Goal: Information Seeking & Learning: Learn about a topic

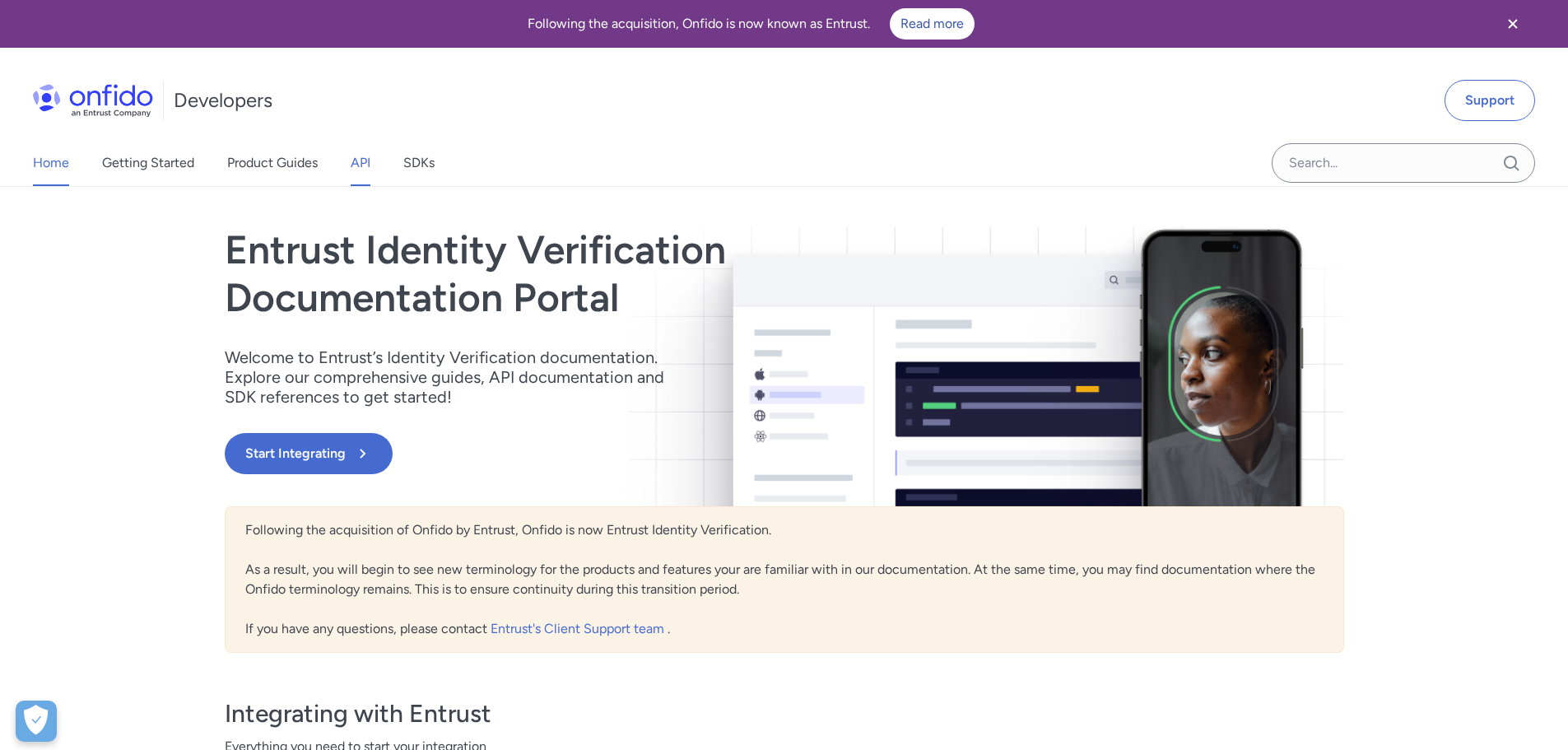
click at [354, 157] on link "API" at bounding box center [360, 162] width 20 height 46
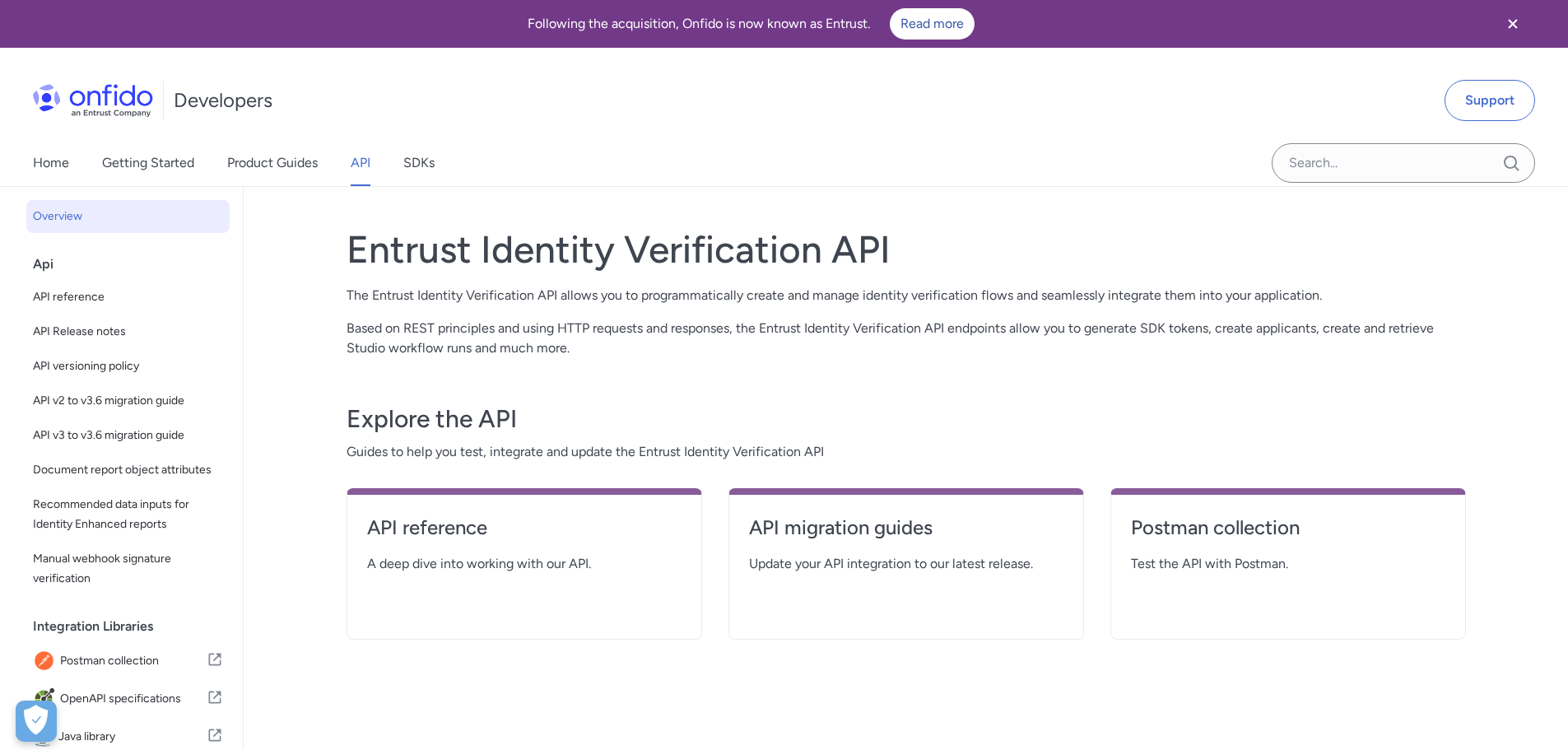
click at [102, 257] on div "Api" at bounding box center [134, 264] width 203 height 33
click at [43, 265] on div "Api" at bounding box center [134, 264] width 203 height 33
click at [73, 299] on span "API reference" at bounding box center [128, 297] width 190 height 20
select select "http"
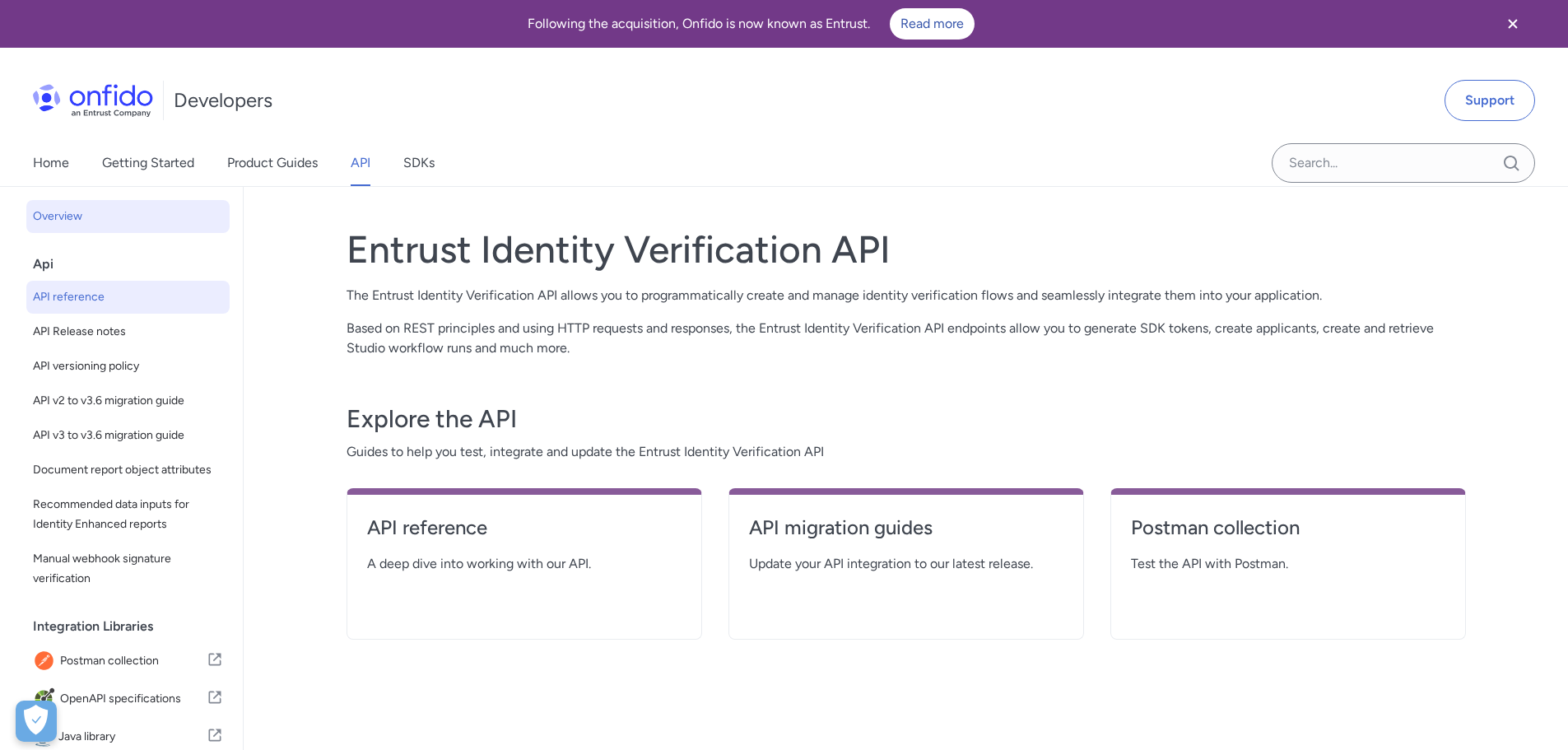
select select "http"
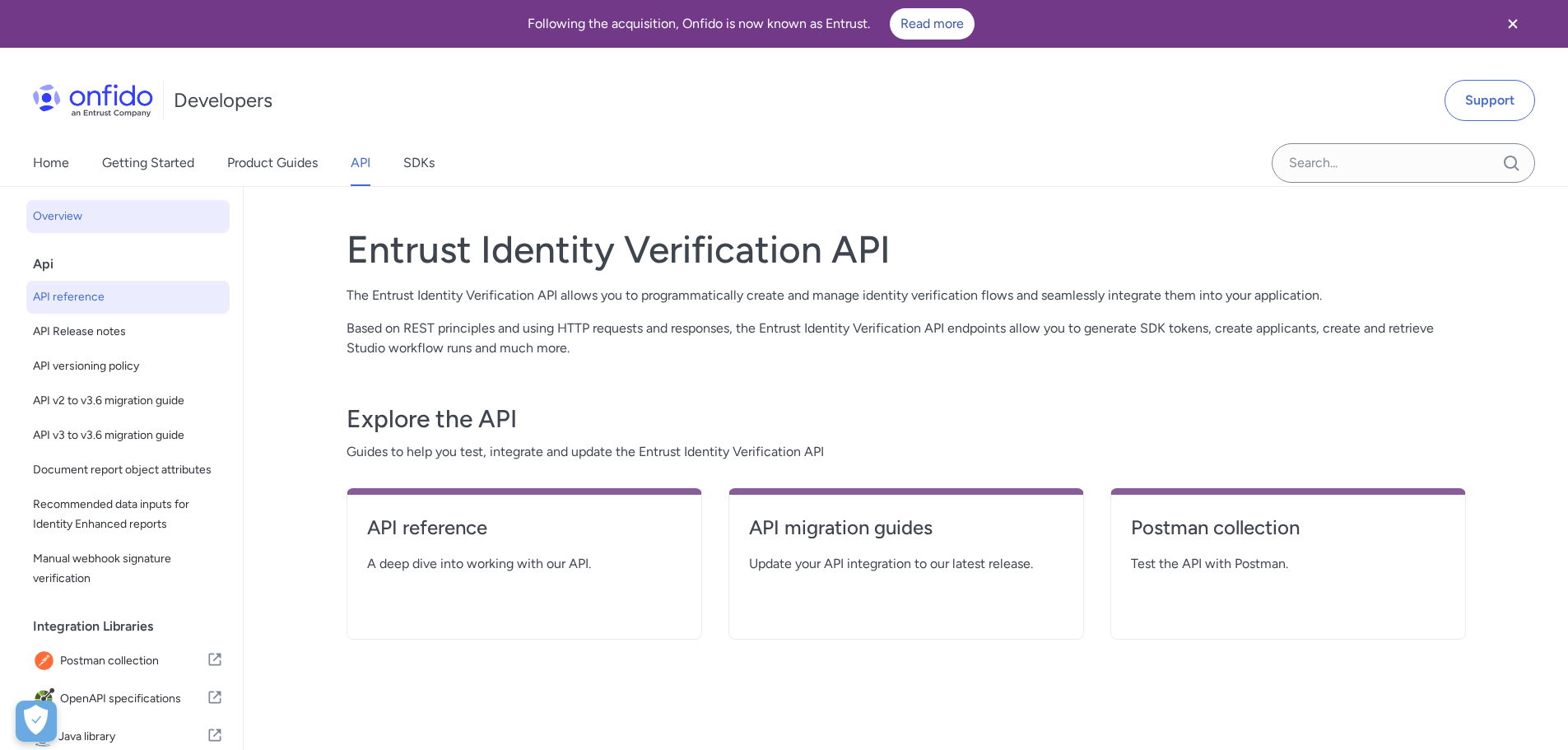
select select "http"
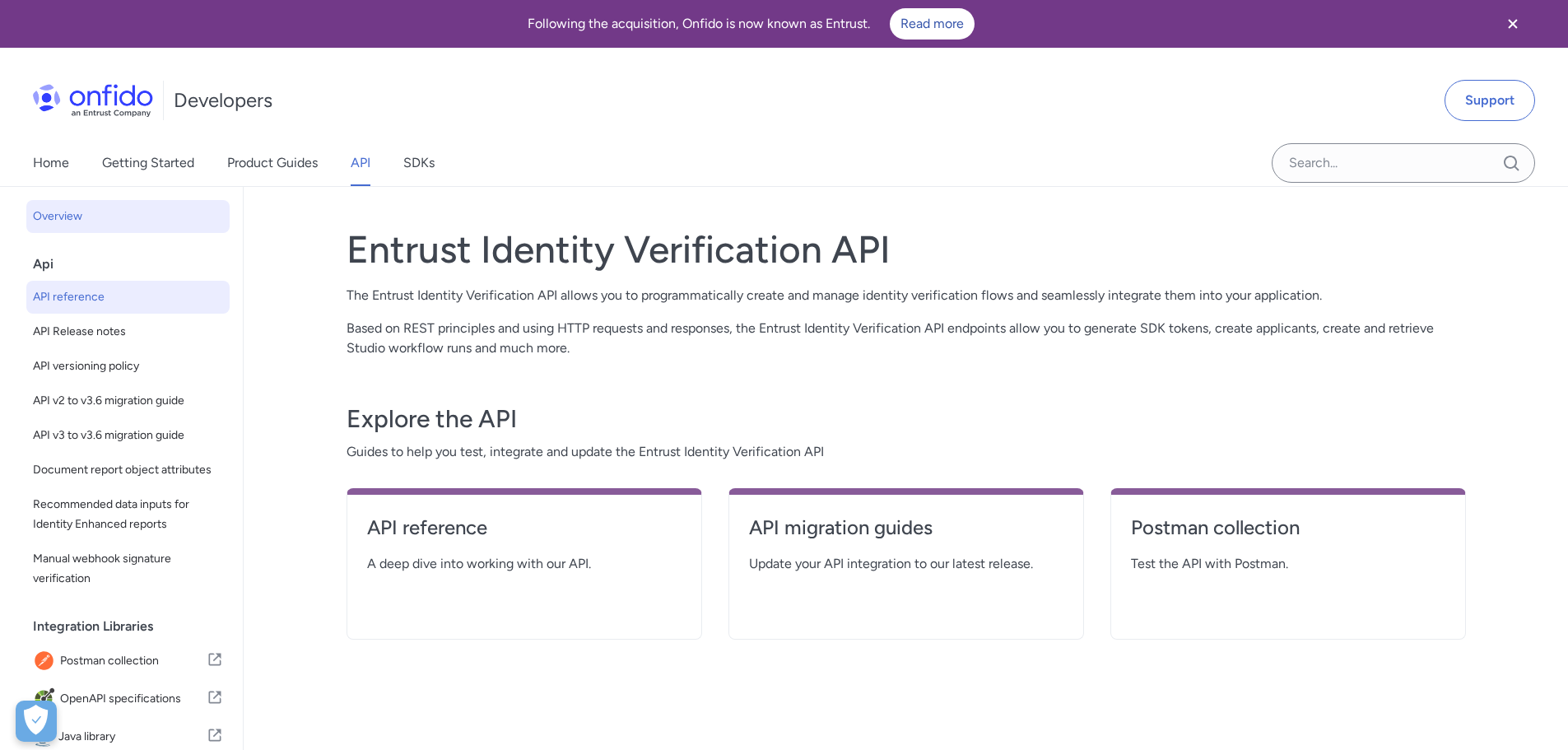
select select "http"
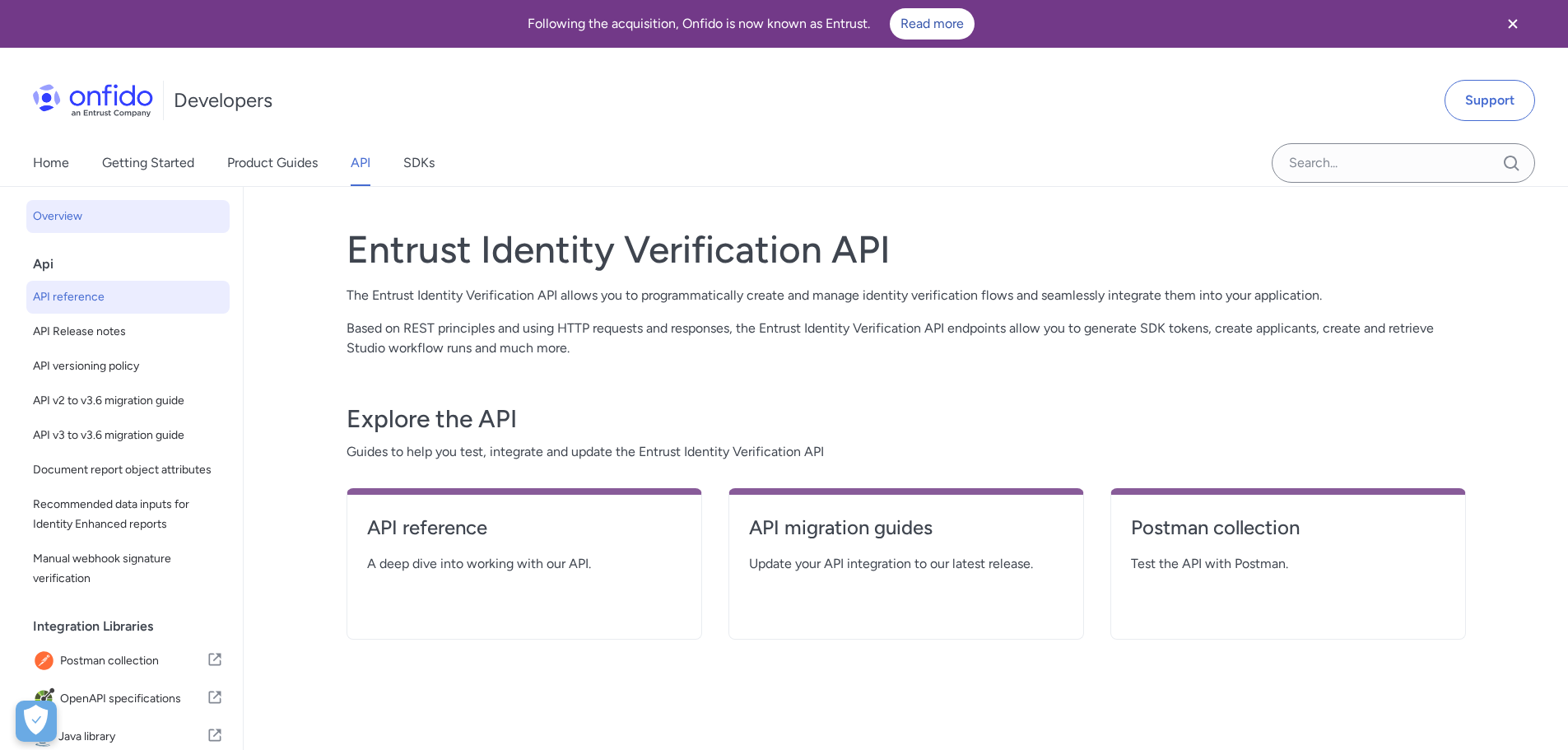
select select "http"
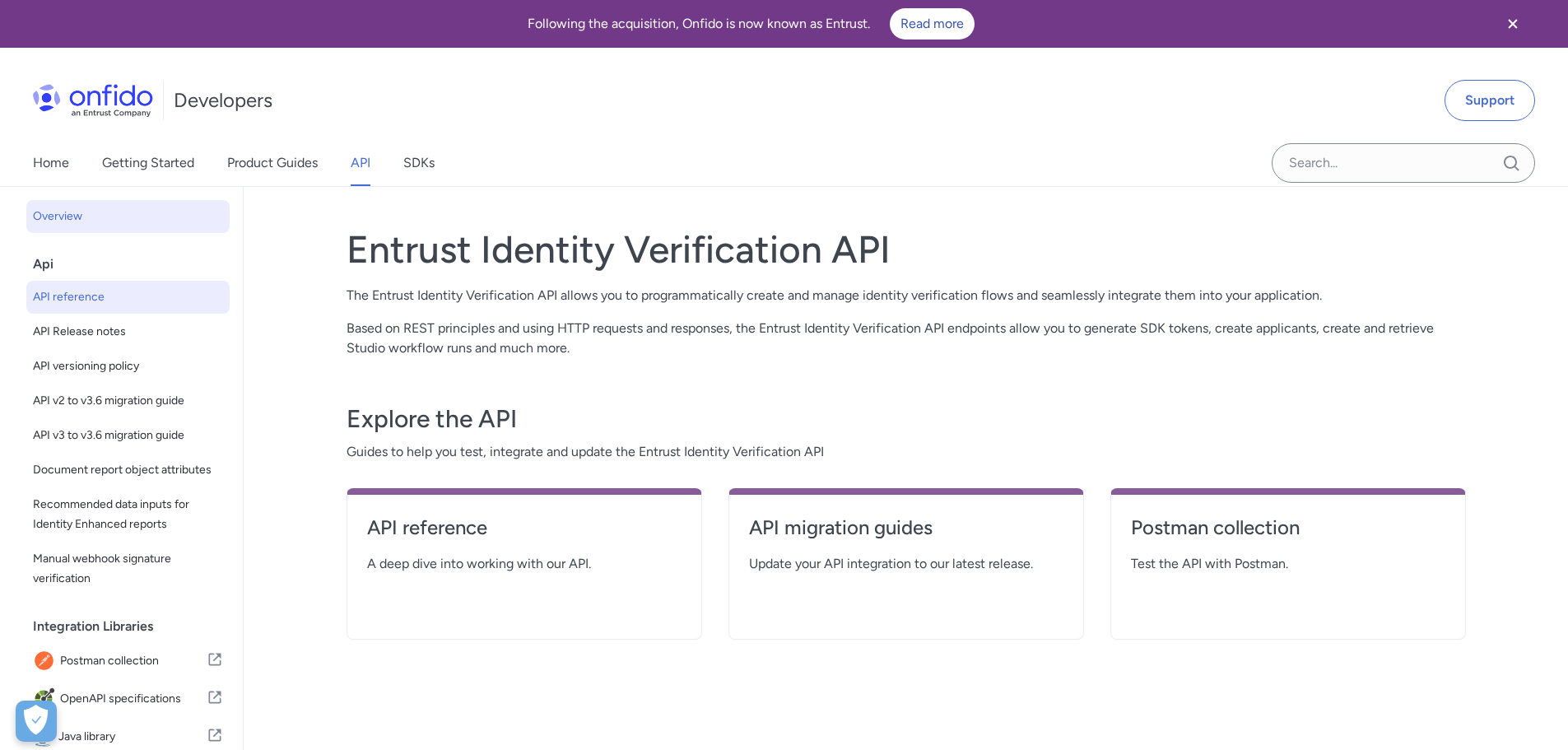
select select "http"
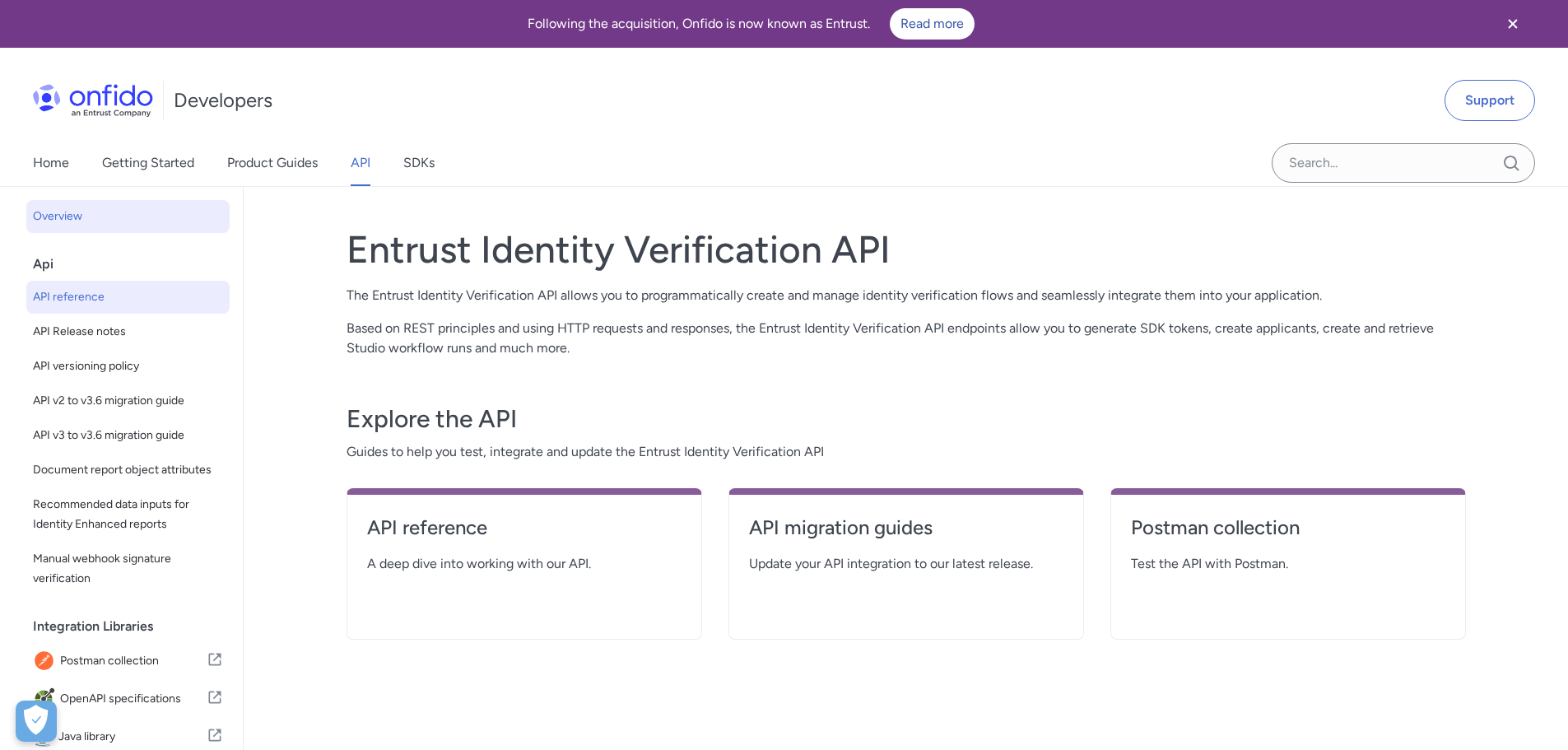
select select "http"
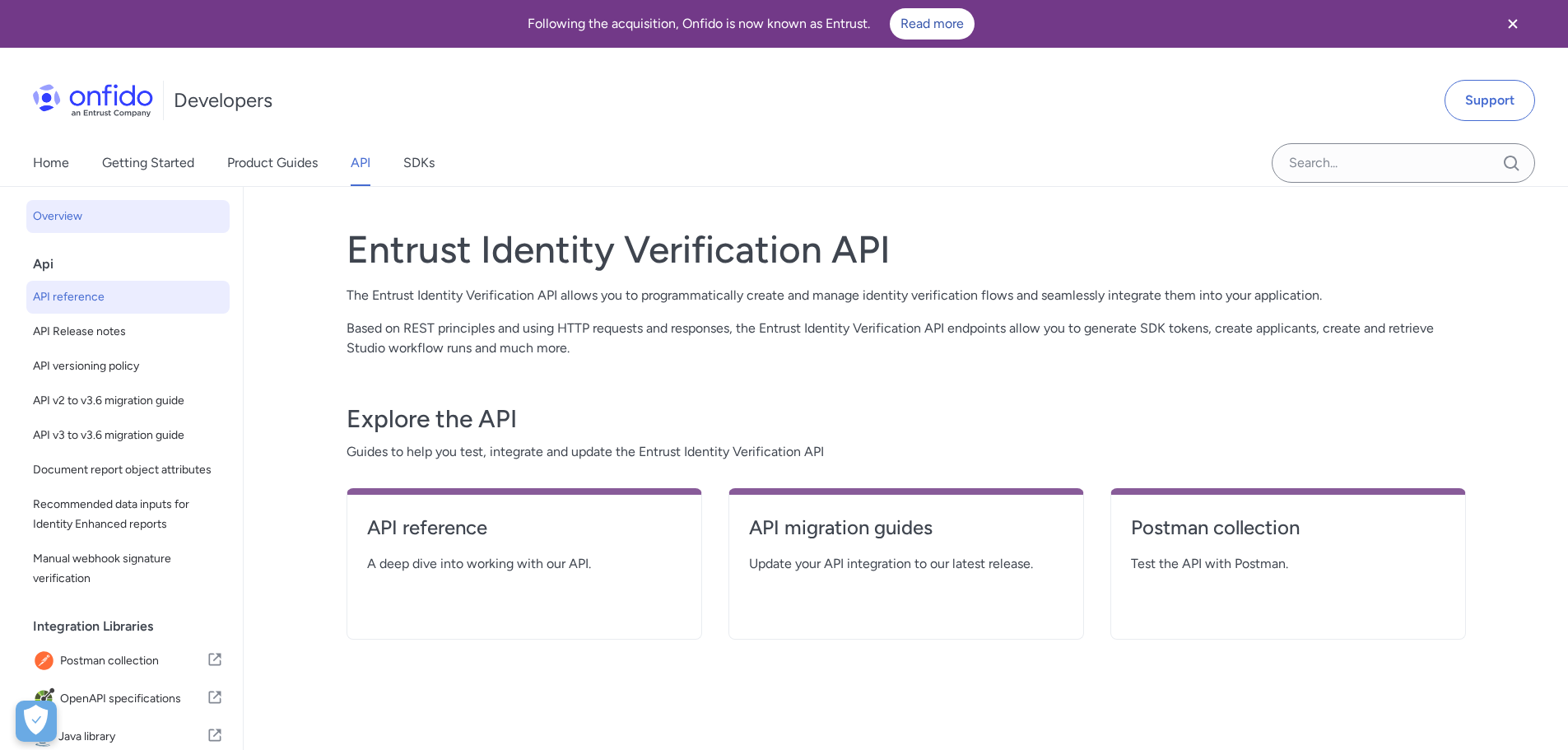
select select "http"
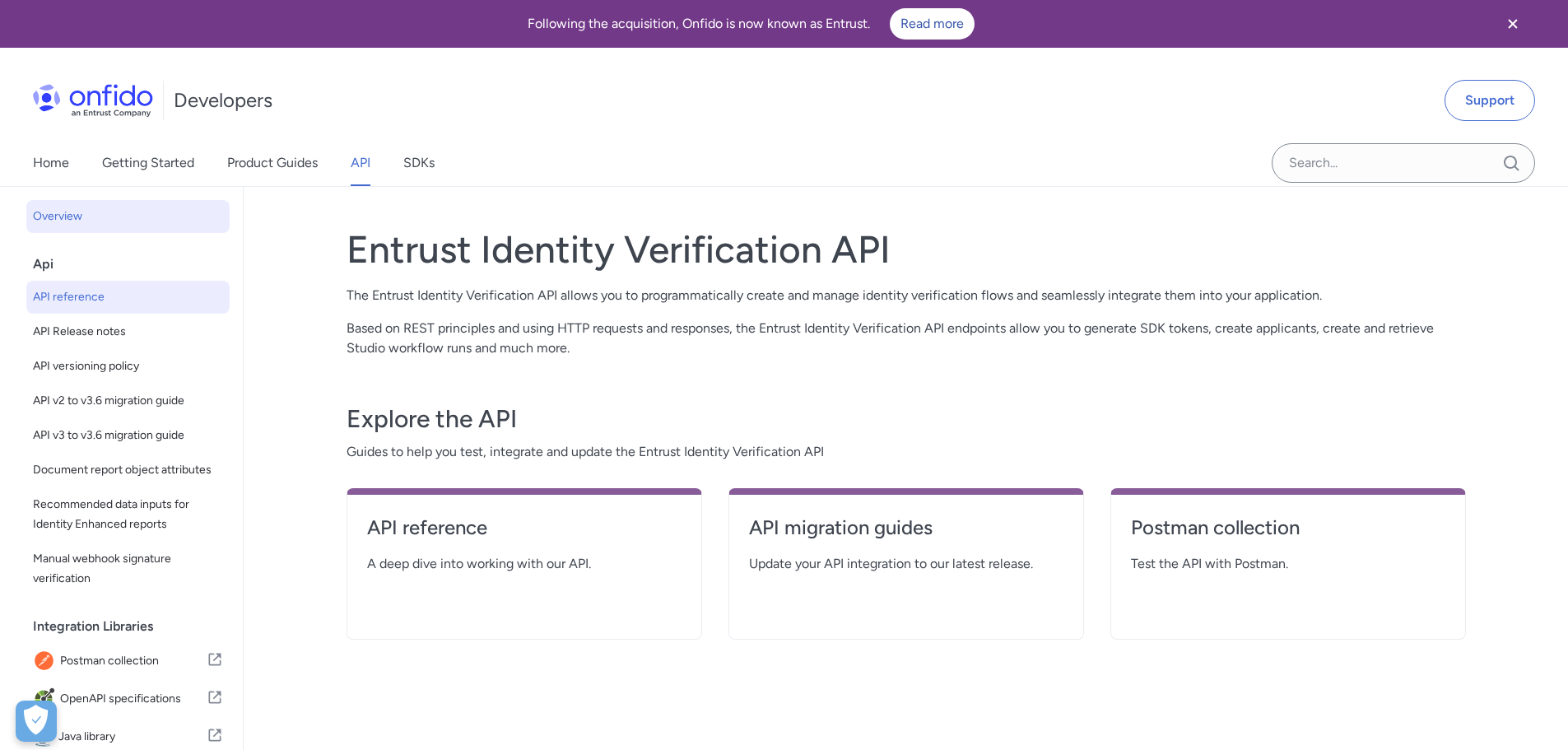
select select "http"
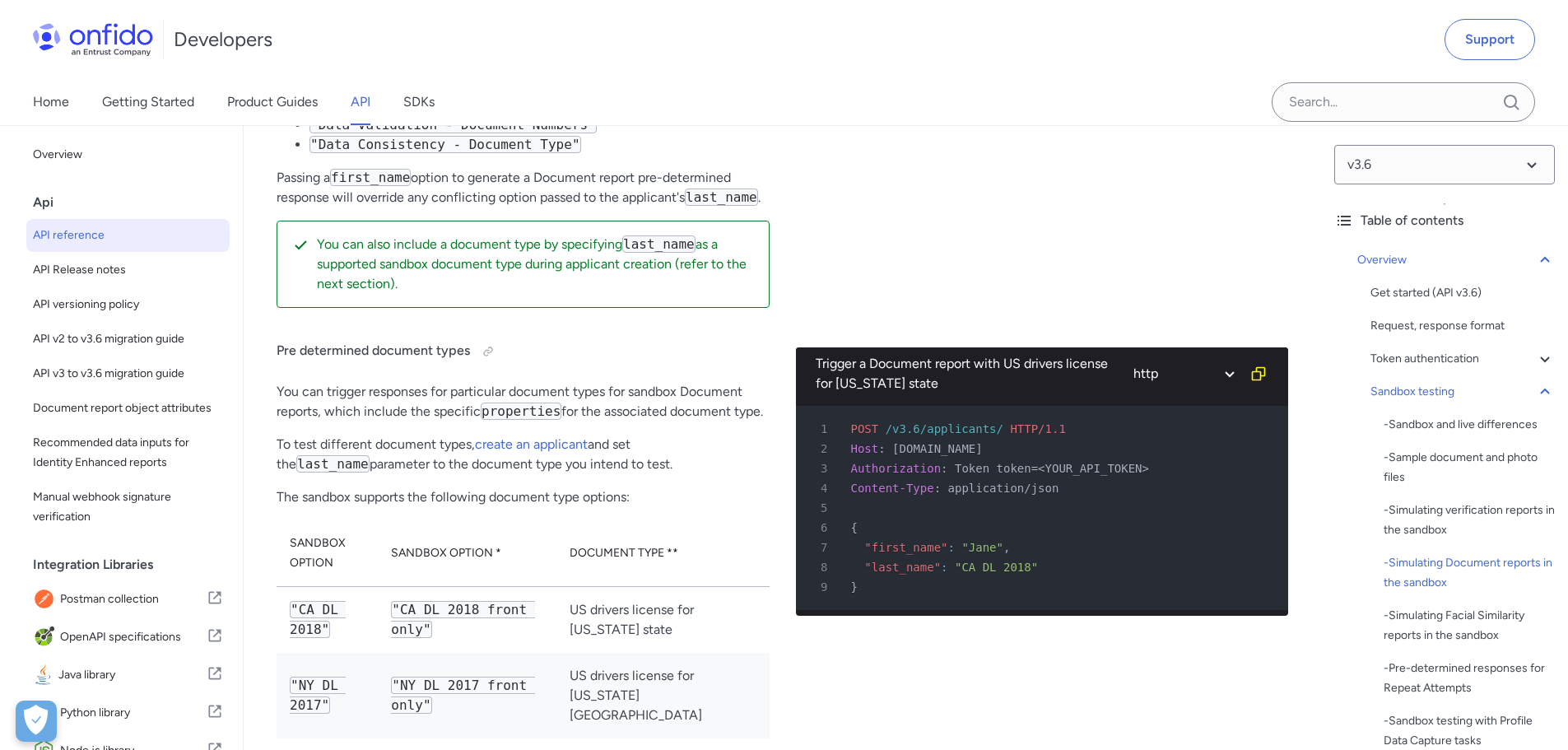
scroll to position [4775, 0]
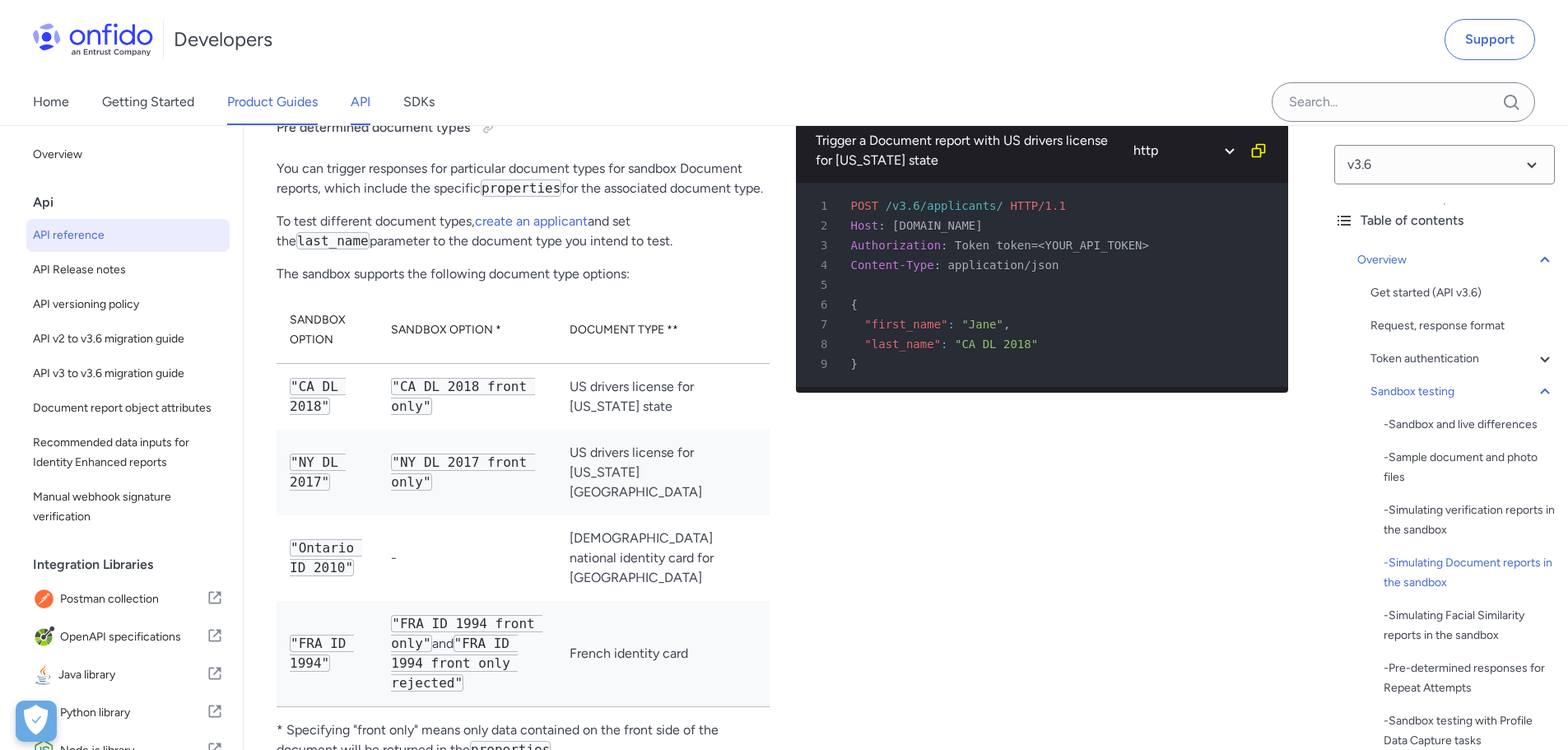
click at [280, 100] on link "Product Guides" at bounding box center [272, 102] width 90 height 46
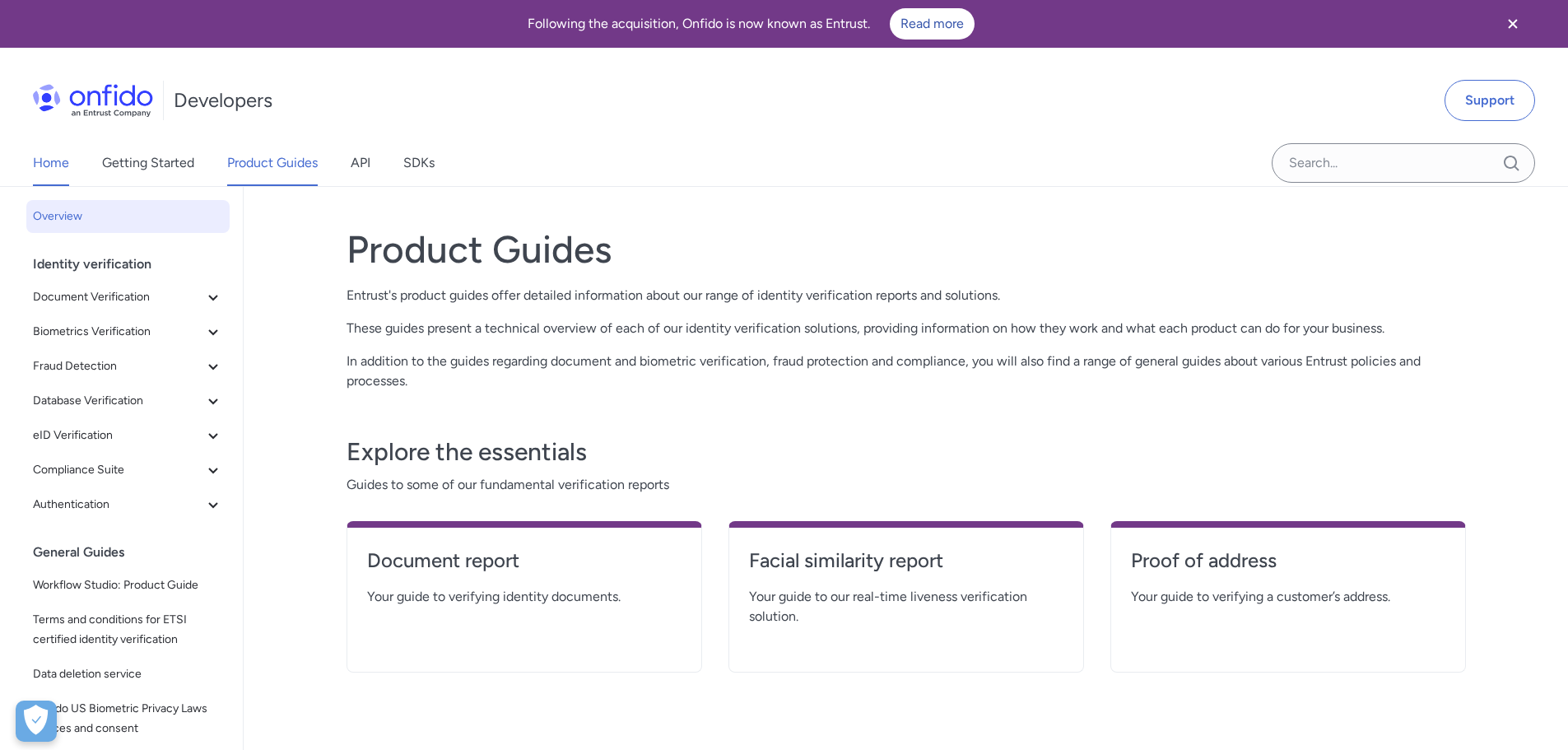
click at [61, 159] on link "Home" at bounding box center [50, 162] width 36 height 46
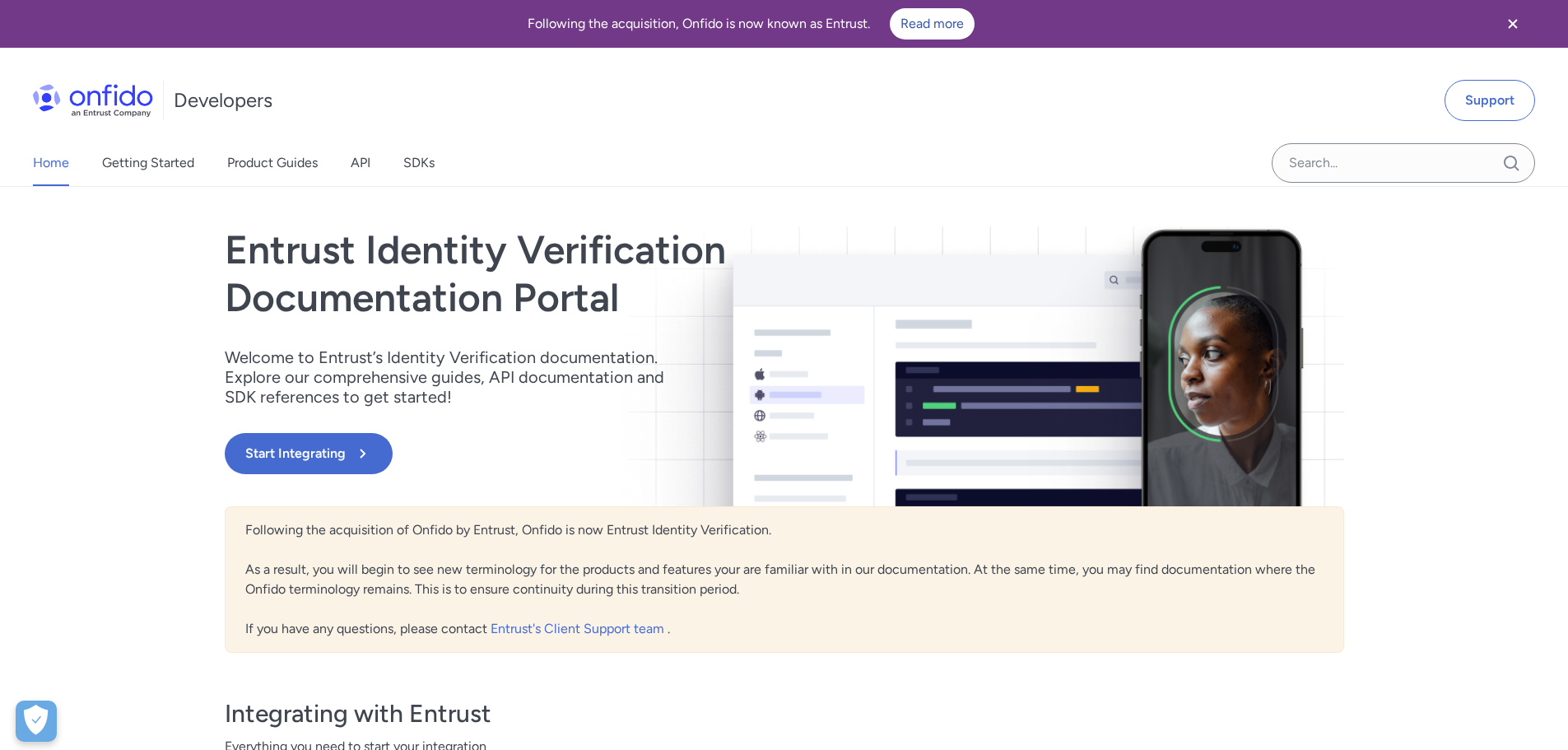
drag, startPoint x: 65, startPoint y: 528, endPoint x: 464, endPoint y: 468, distance: 403.5
click at [464, 468] on link "Start Integrating" at bounding box center [617, 453] width 784 height 41
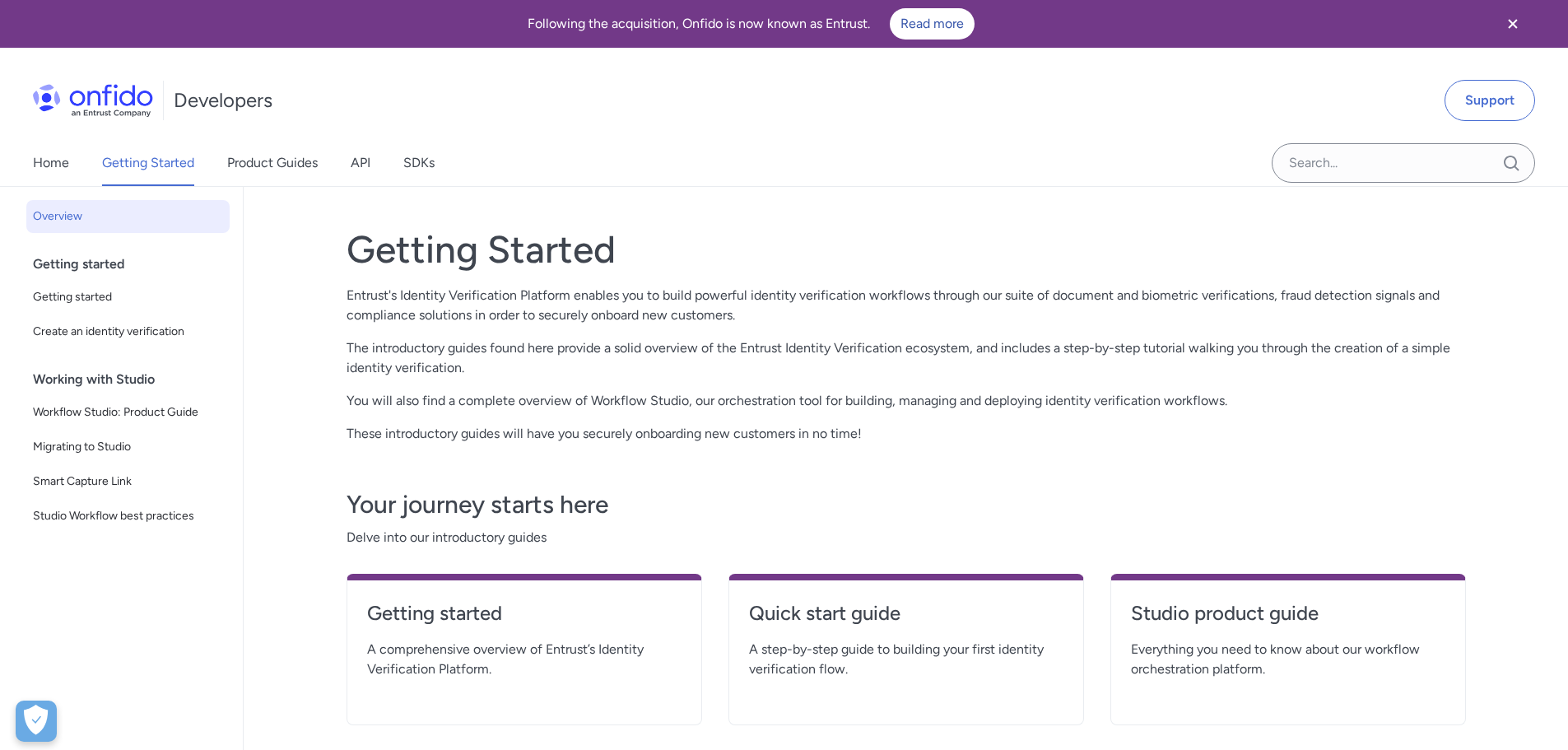
click at [30, 174] on div "Home Getting Started Product Guides API SDKs" at bounding box center [250, 162] width 501 height 46
click at [49, 174] on link "Home" at bounding box center [50, 162] width 36 height 46
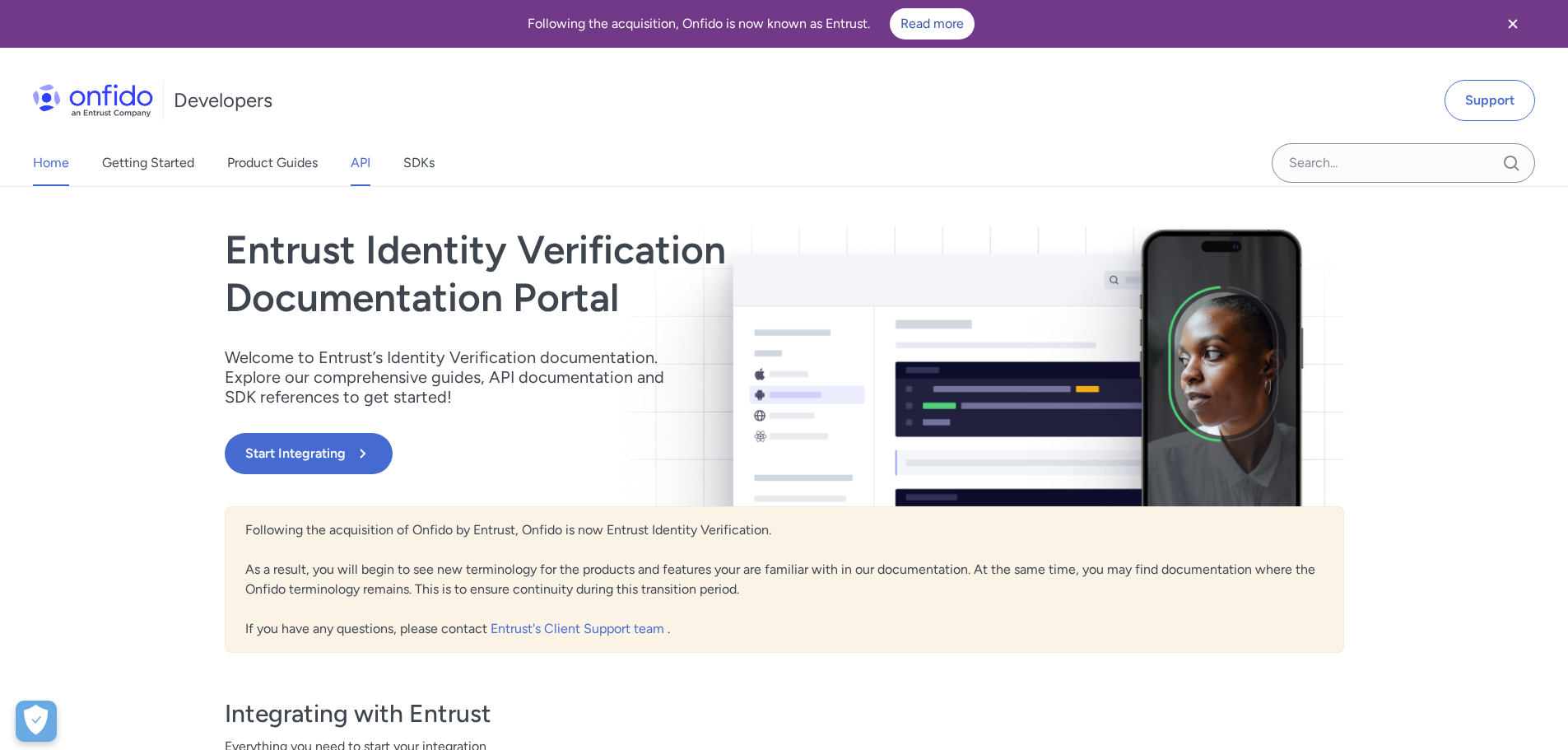
click at [370, 166] on link "API" at bounding box center [360, 162] width 20 height 46
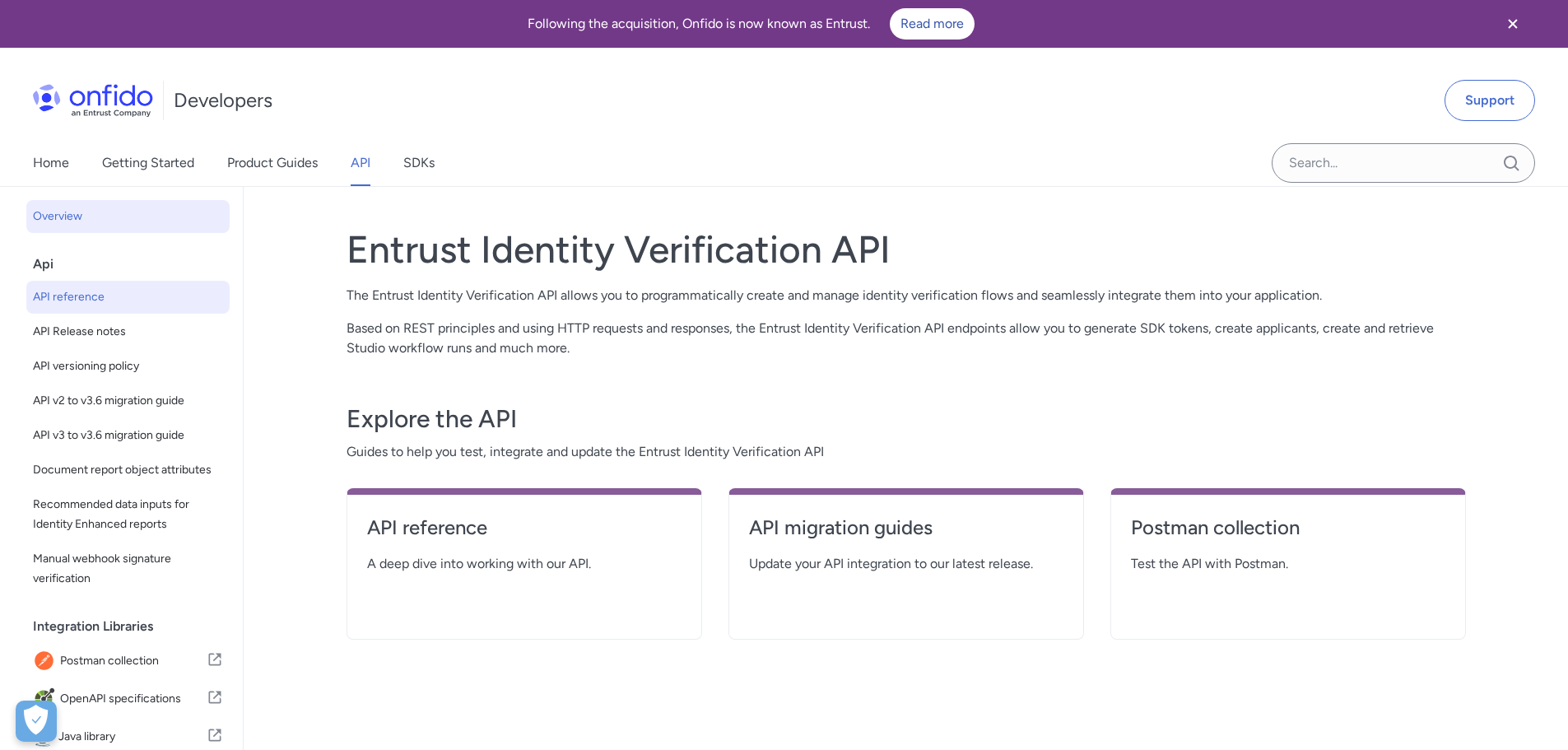
click at [144, 304] on span "API reference" at bounding box center [128, 297] width 190 height 20
select select "http"
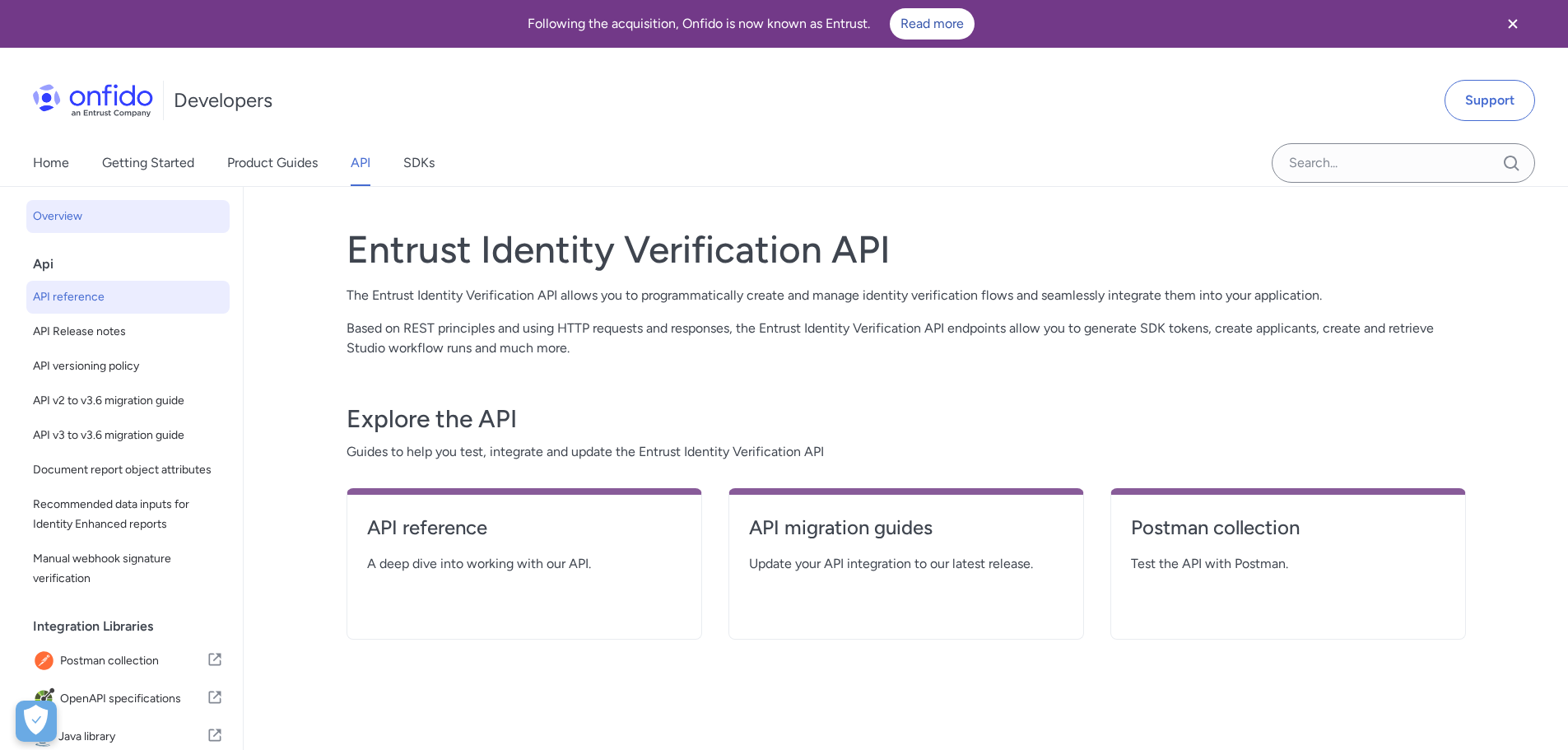
select select "http"
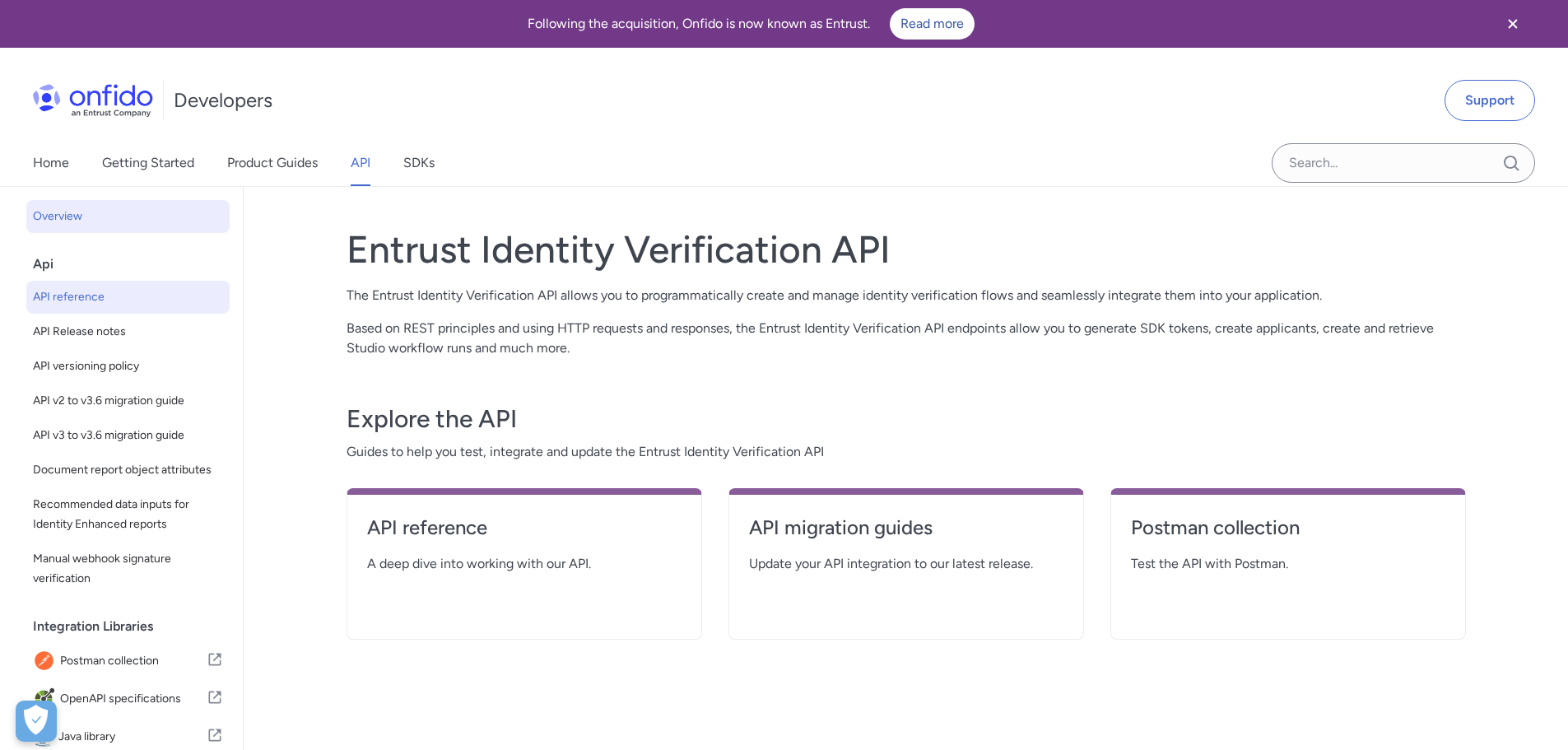
select select "http"
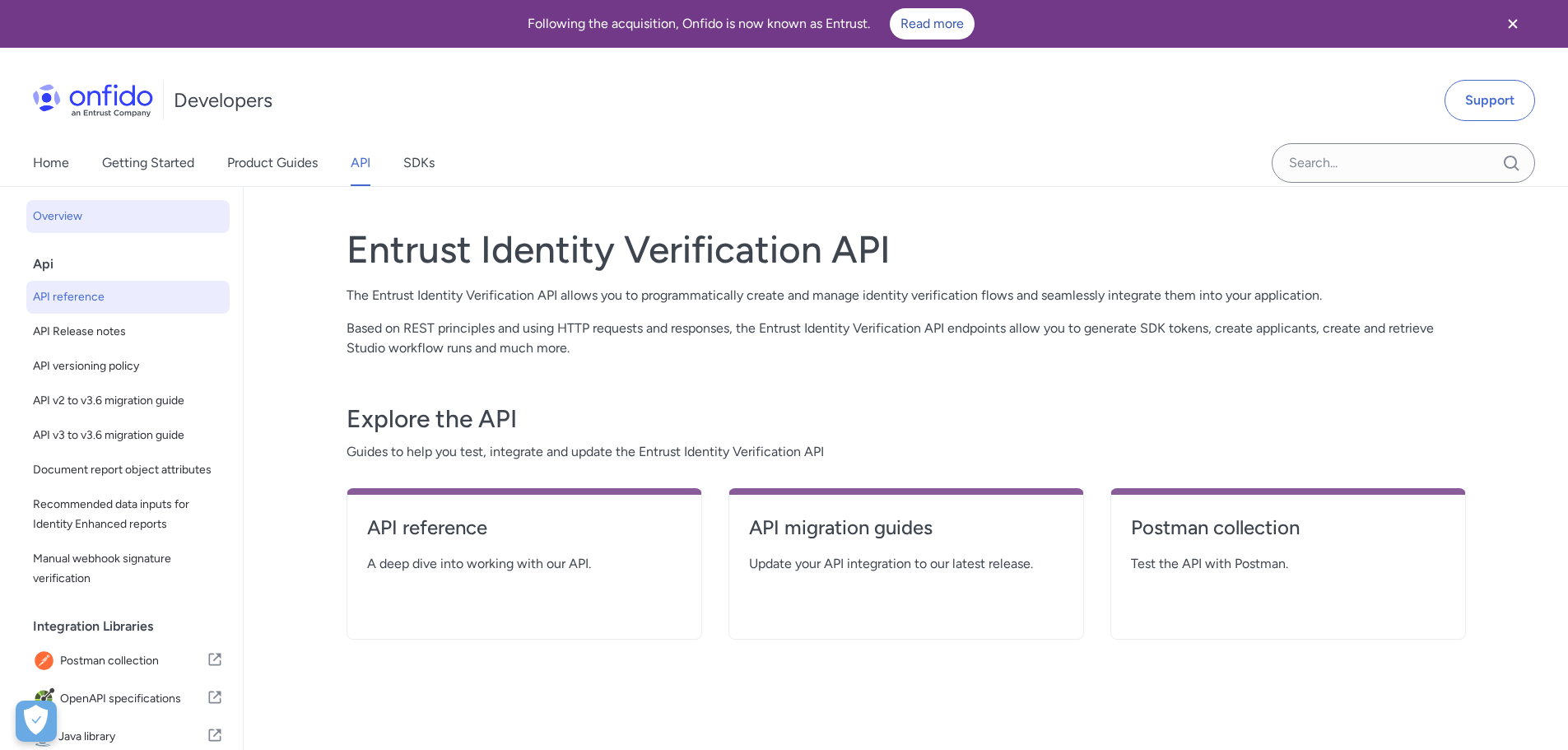
select select "http"
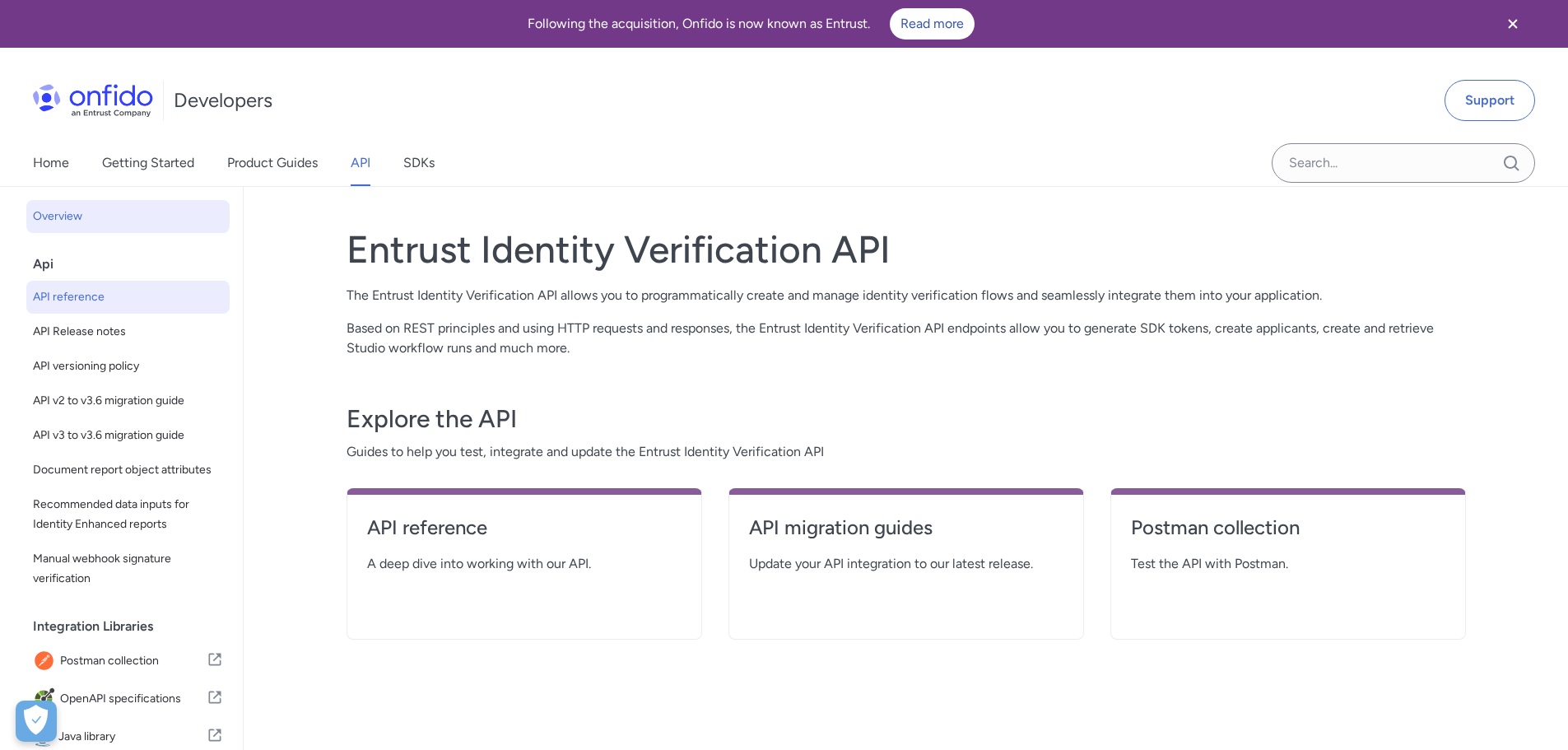
select select "http"
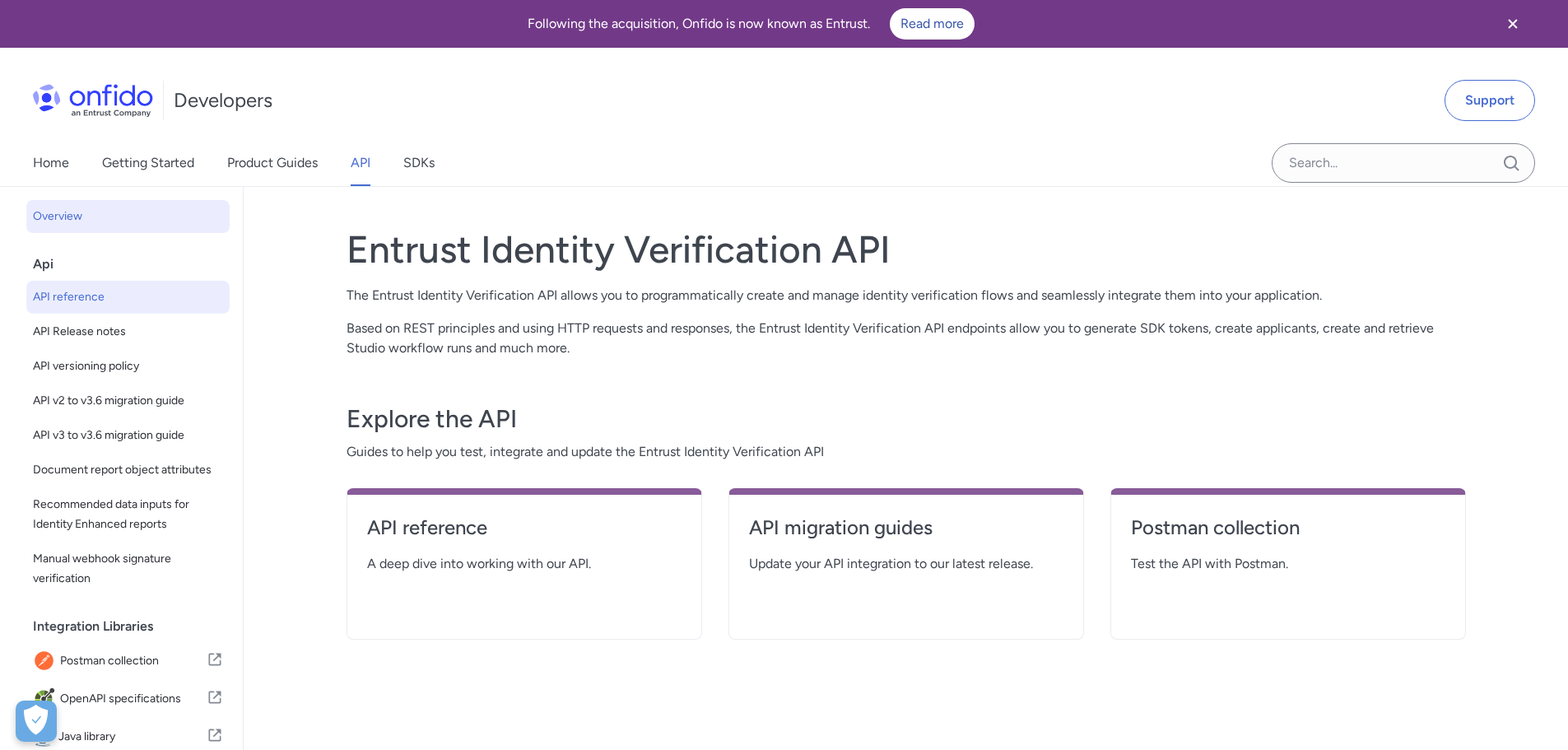
select select "http"
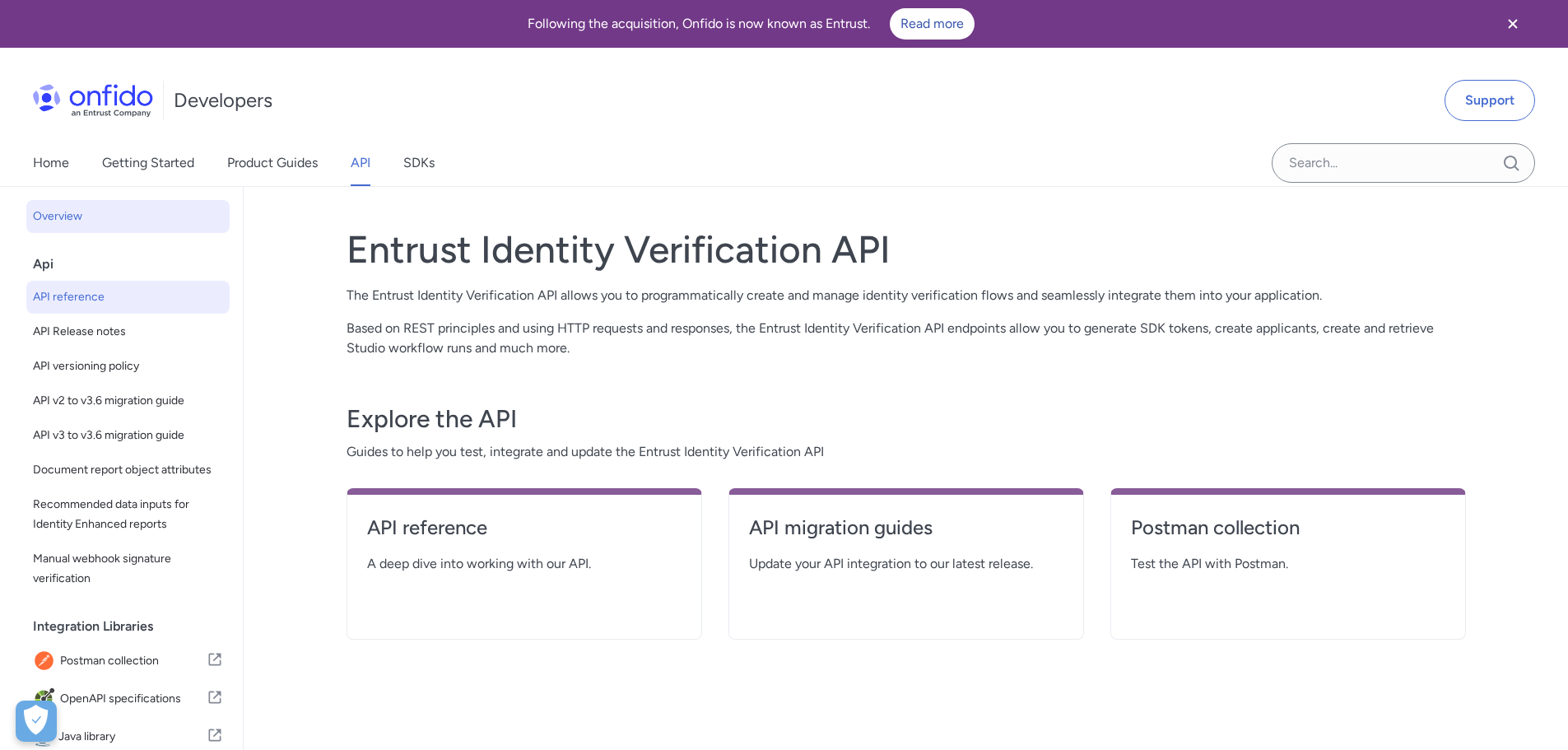
select select "http"
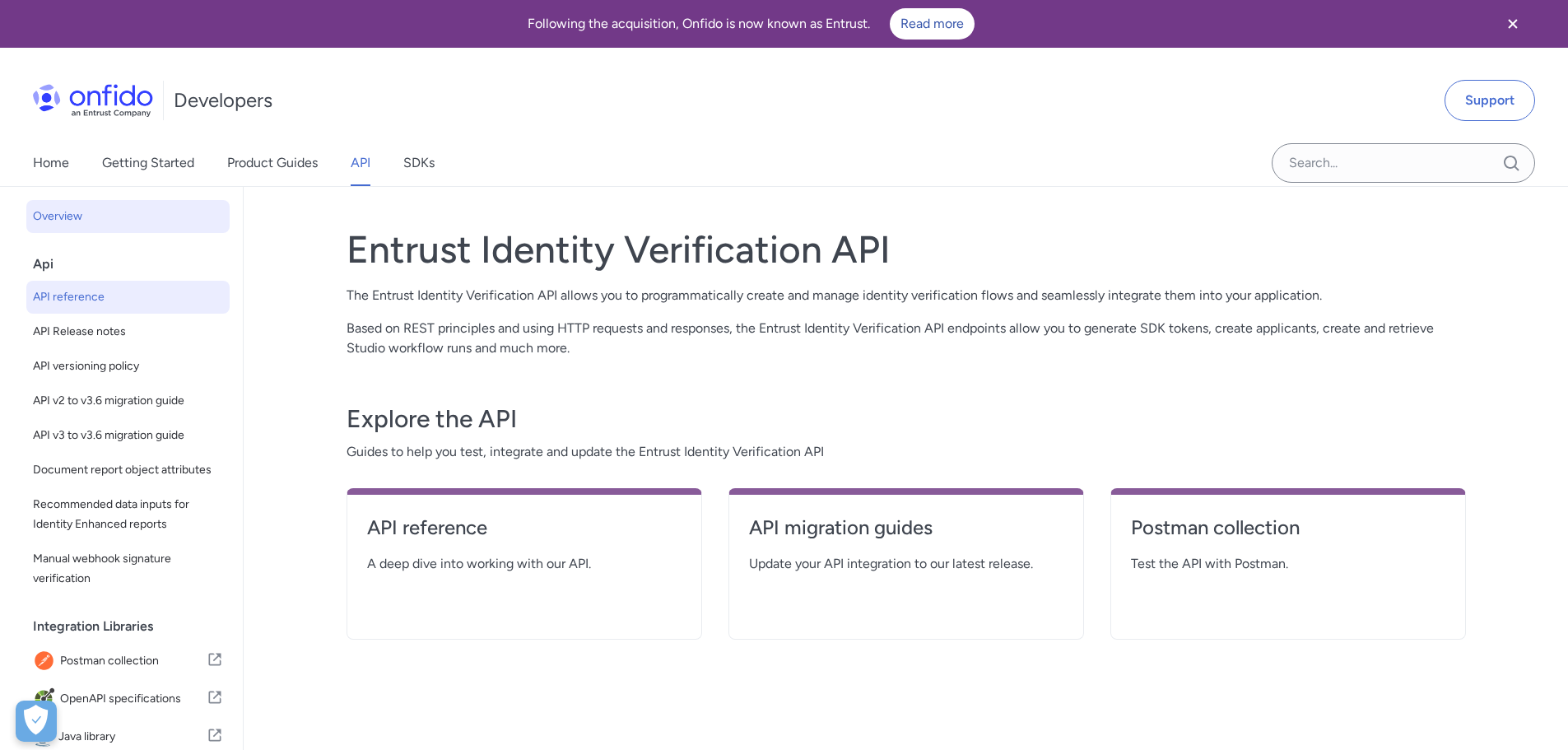
select select "http"
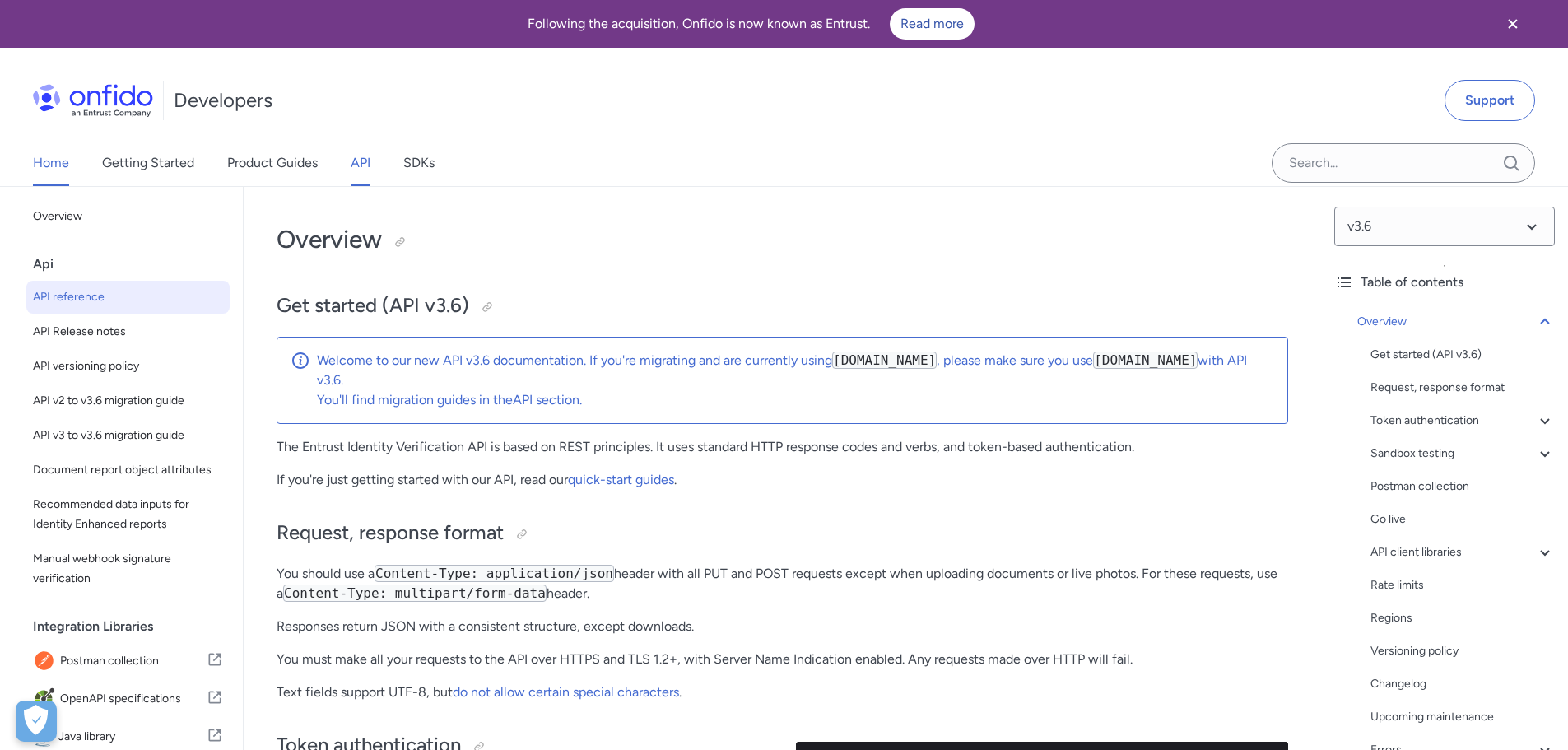
click at [67, 163] on link "Home" at bounding box center [50, 162] width 36 height 46
